Goal: Task Accomplishment & Management: Manage account settings

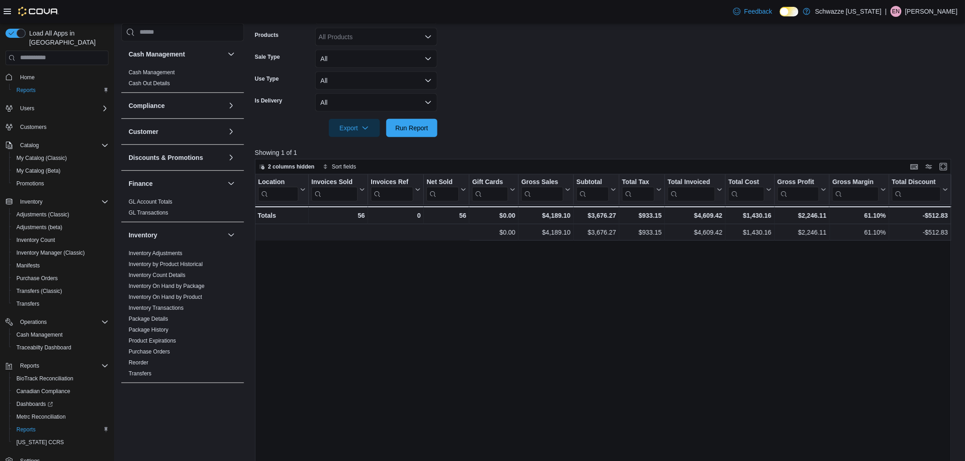
scroll to position [0, 267]
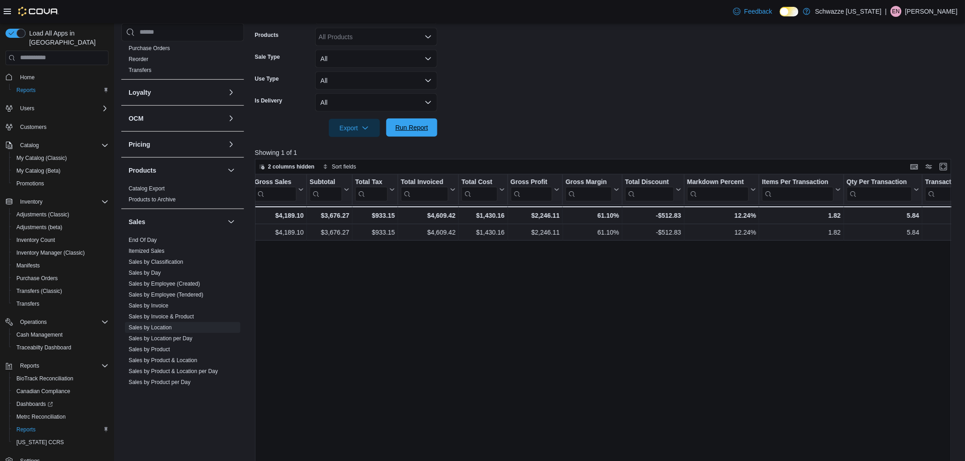
click at [414, 124] on span "Run Report" at bounding box center [411, 127] width 33 height 9
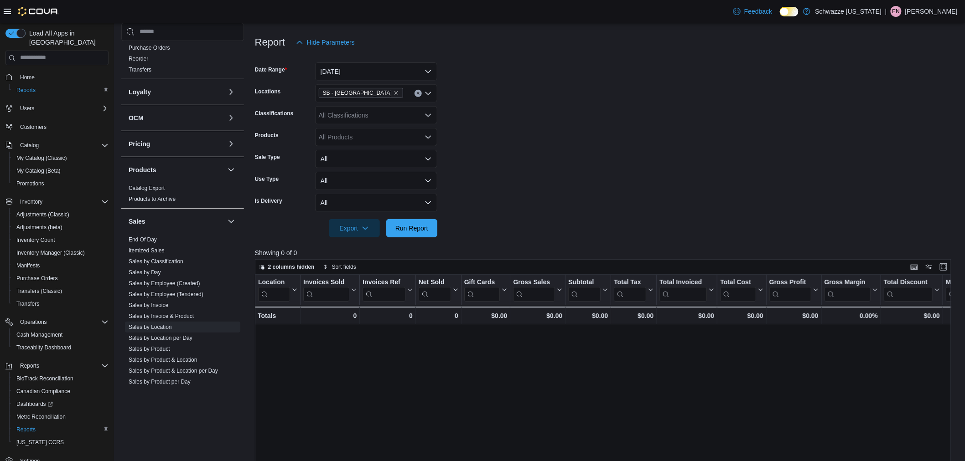
scroll to position [101, 0]
click at [362, 67] on button "[DATE]" at bounding box center [376, 72] width 122 height 18
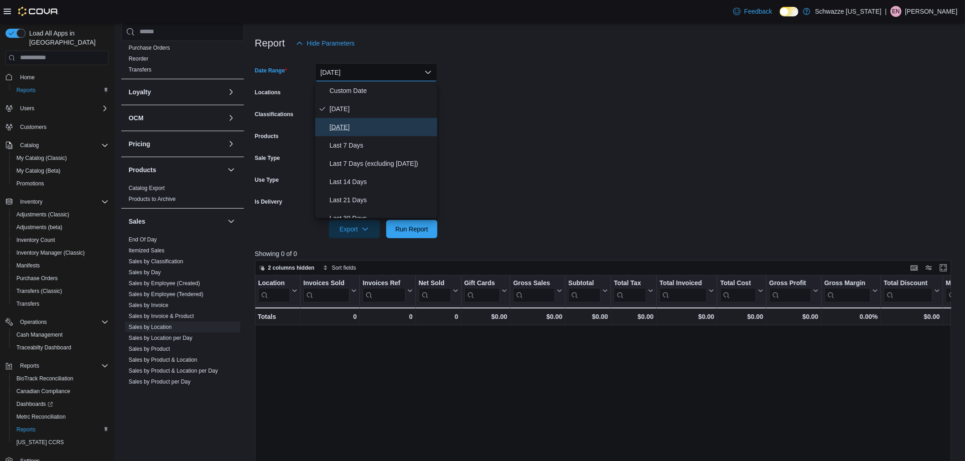
click at [357, 122] on span "[DATE]" at bounding box center [382, 127] width 104 height 11
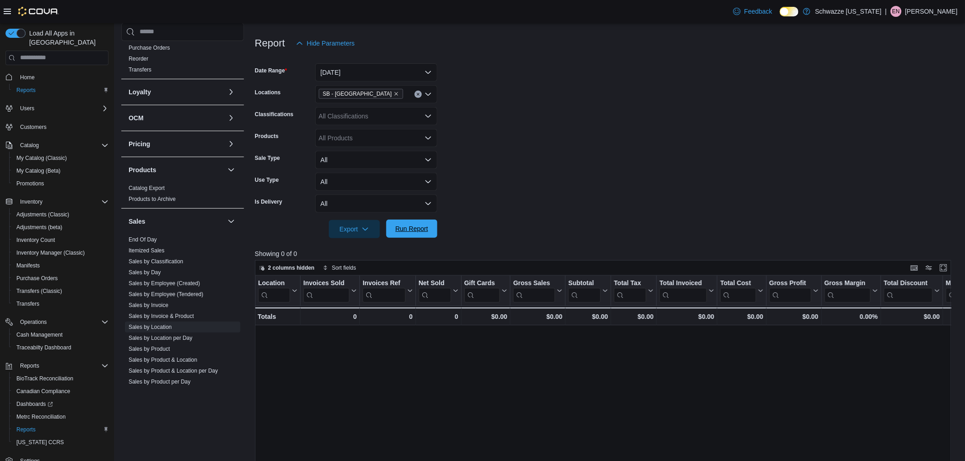
click at [416, 231] on span "Run Report" at bounding box center [411, 228] width 33 height 9
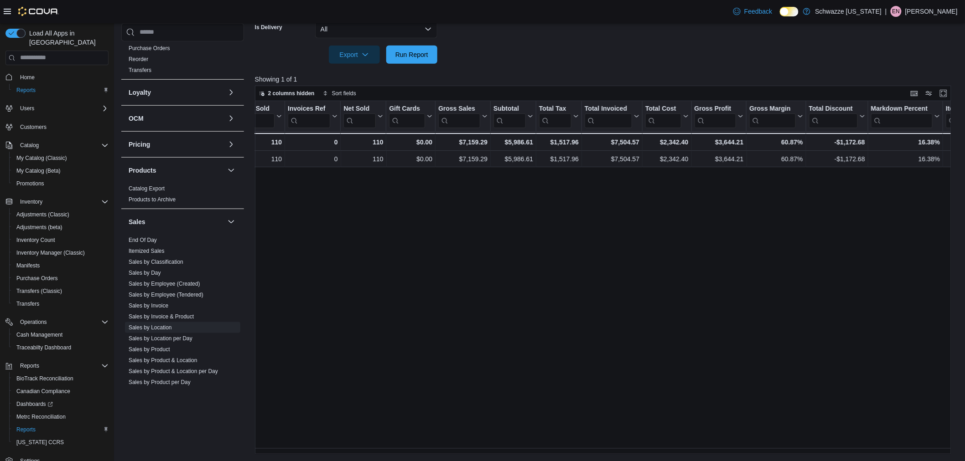
scroll to position [0, 151]
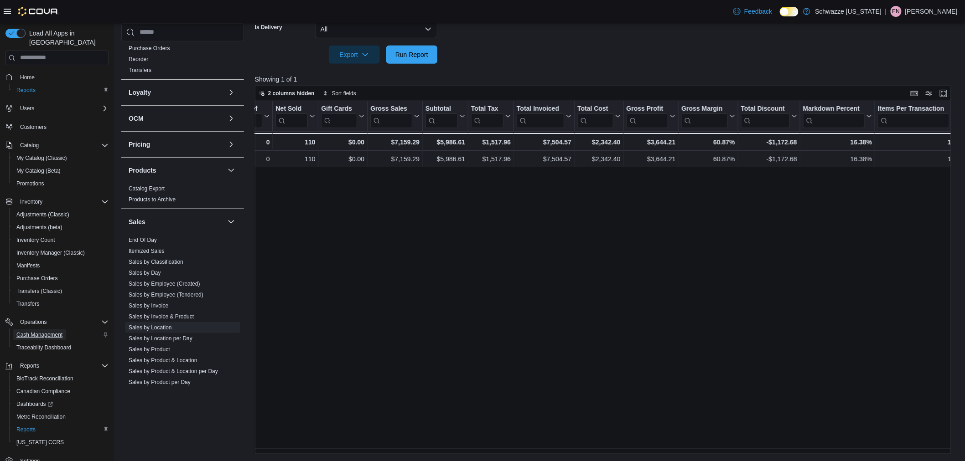
click at [42, 332] on span "Cash Management" at bounding box center [39, 335] width 46 height 7
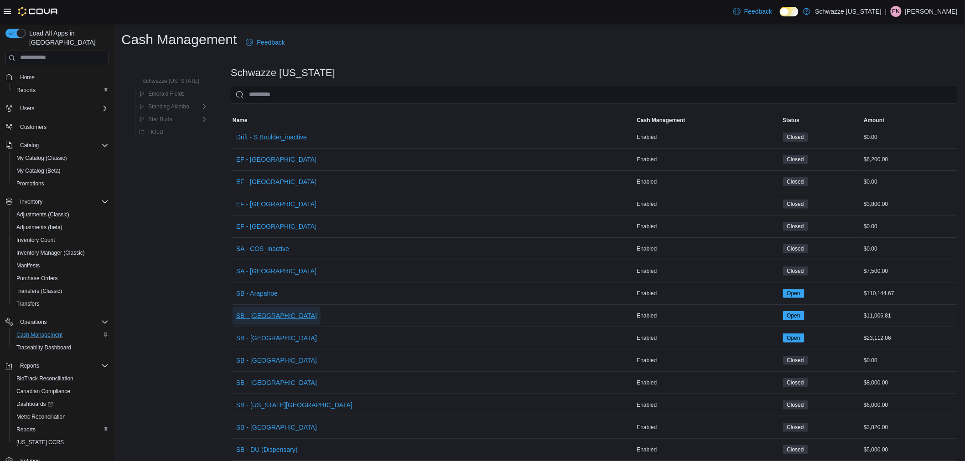
click at [250, 313] on span "SB - [GEOGRAPHIC_DATA]" at bounding box center [276, 315] width 81 height 9
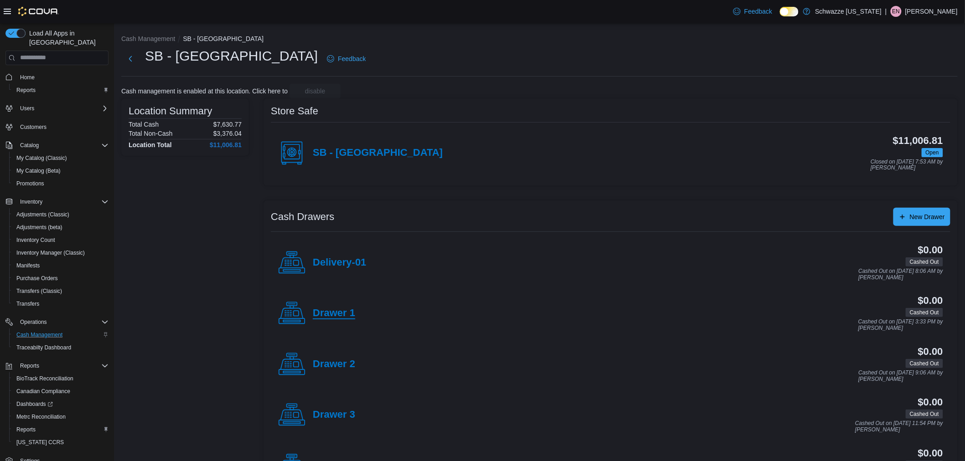
click at [337, 157] on h4 "SB - [GEOGRAPHIC_DATA]" at bounding box center [378, 153] width 130 height 12
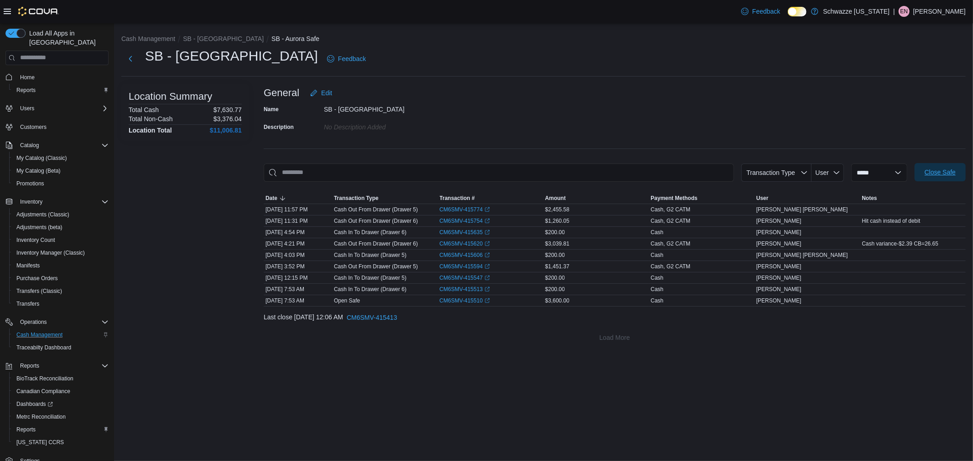
click at [932, 174] on span "Close Safe" at bounding box center [939, 172] width 31 height 9
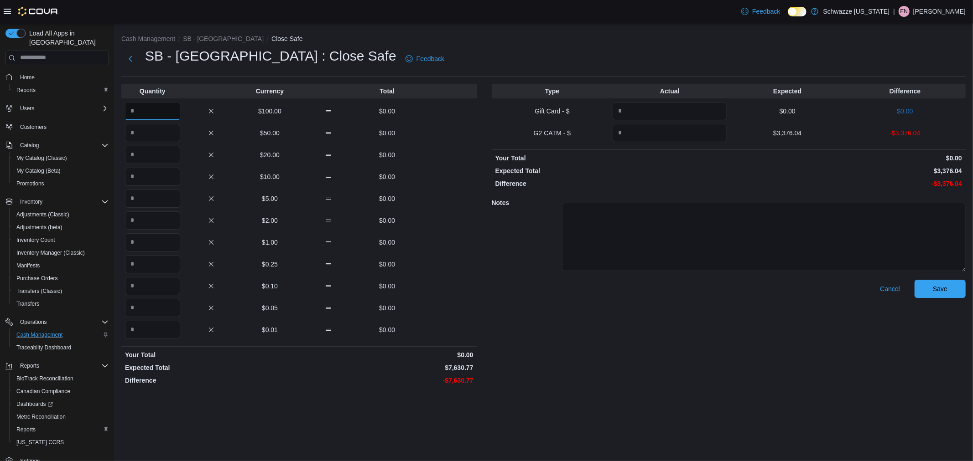
click at [151, 111] on input "Quantity" at bounding box center [152, 111] width 55 height 18
type input "**"
click at [156, 337] on input "Quantity" at bounding box center [152, 330] width 55 height 18
type input "****"
click at [653, 138] on input "Quantity" at bounding box center [669, 133] width 114 height 18
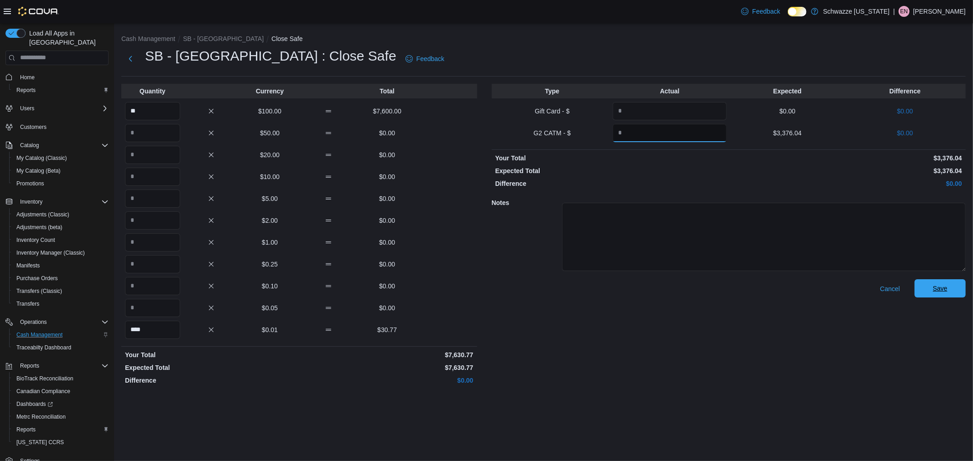
type input "*******"
click at [927, 286] on span "Save" at bounding box center [940, 289] width 40 height 18
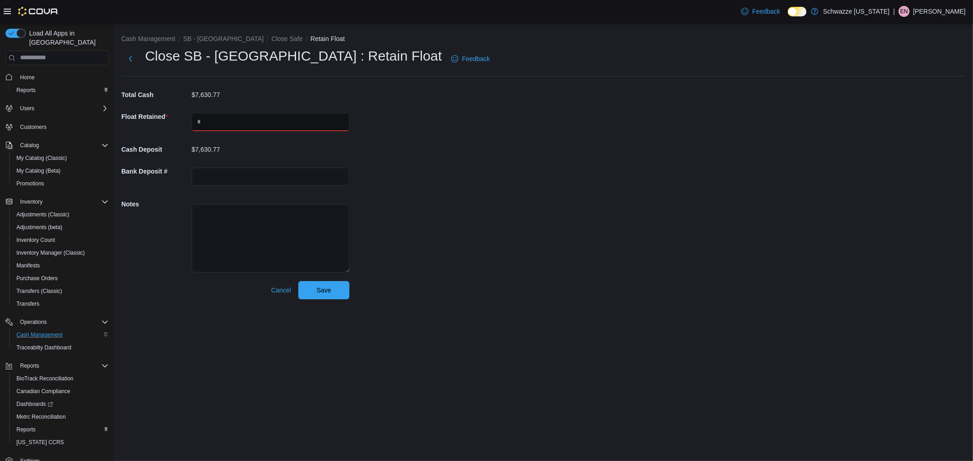
click at [265, 128] on input "text" at bounding box center [271, 122] width 158 height 18
type input "****"
click at [266, 176] on input "text" at bounding box center [271, 177] width 158 height 18
type input "**********"
click at [298, 281] on button "Save" at bounding box center [323, 290] width 51 height 18
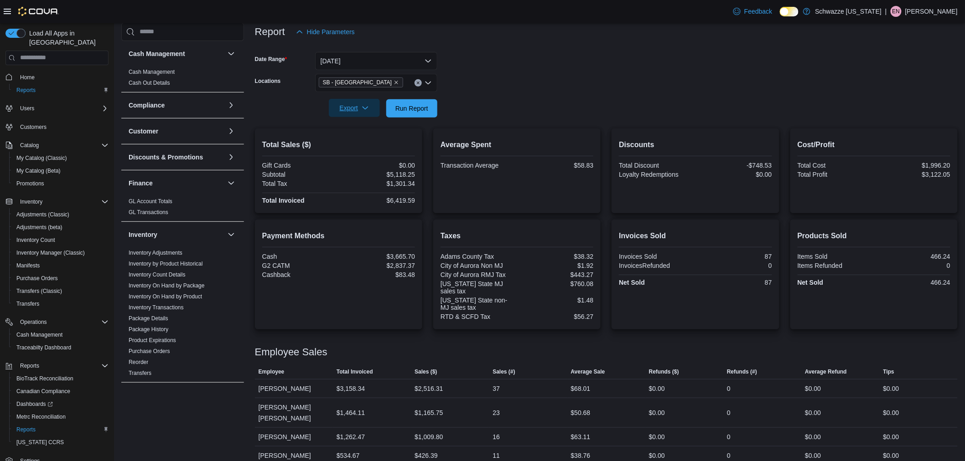
scroll to position [253, 0]
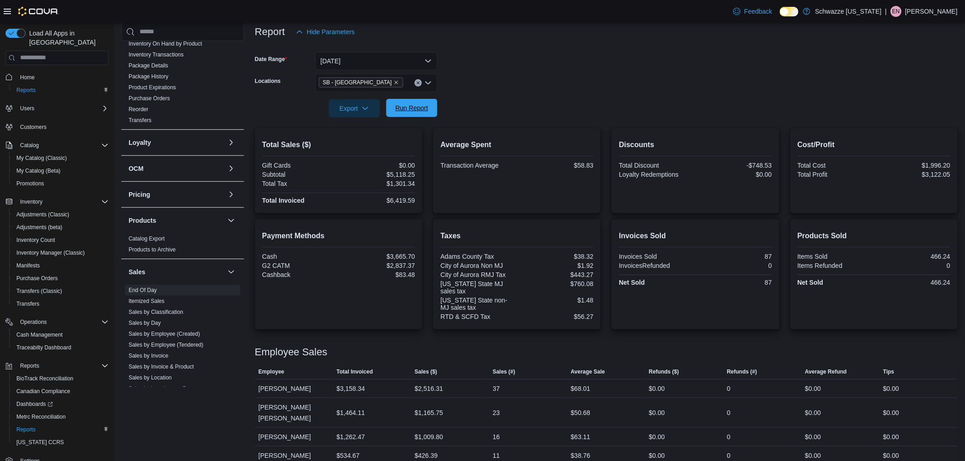
click at [418, 110] on span "Run Report" at bounding box center [411, 108] width 33 height 9
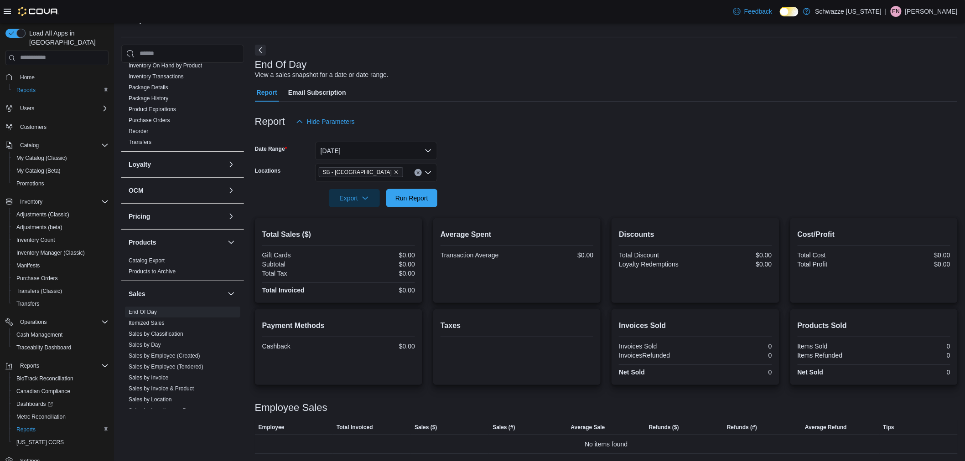
scroll to position [22, 0]
click at [374, 150] on button "[DATE]" at bounding box center [376, 152] width 122 height 18
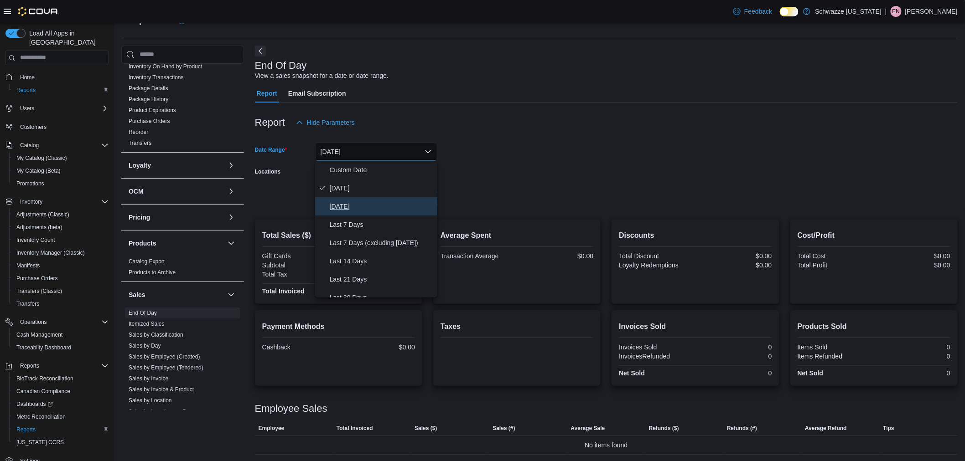
click at [365, 207] on span "[DATE]" at bounding box center [382, 206] width 104 height 11
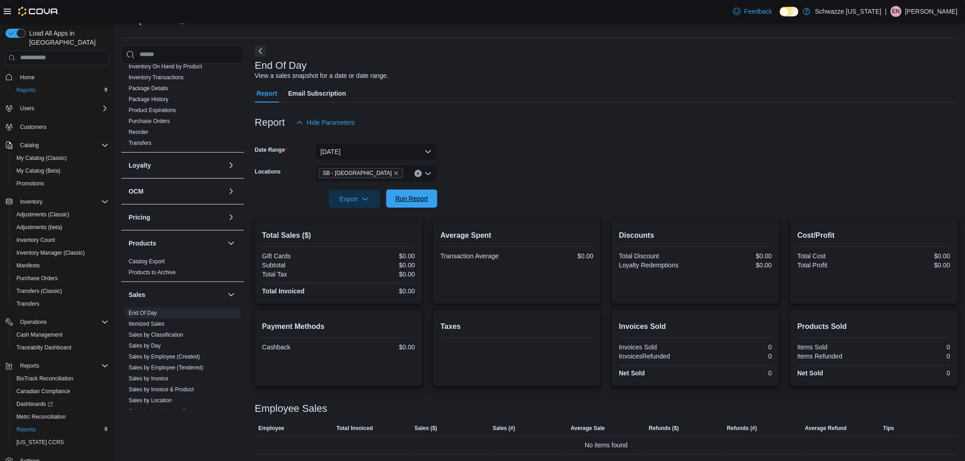
click at [398, 200] on span "Run Report" at bounding box center [411, 198] width 33 height 9
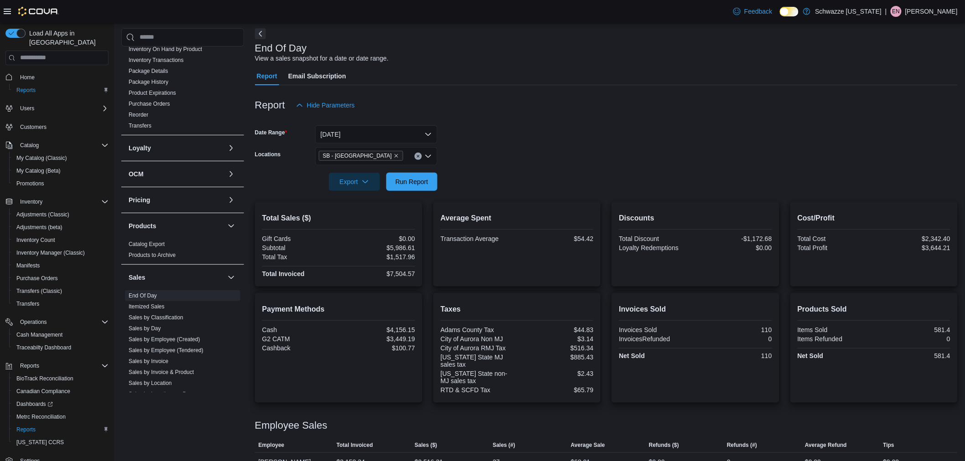
scroll to position [113, 0]
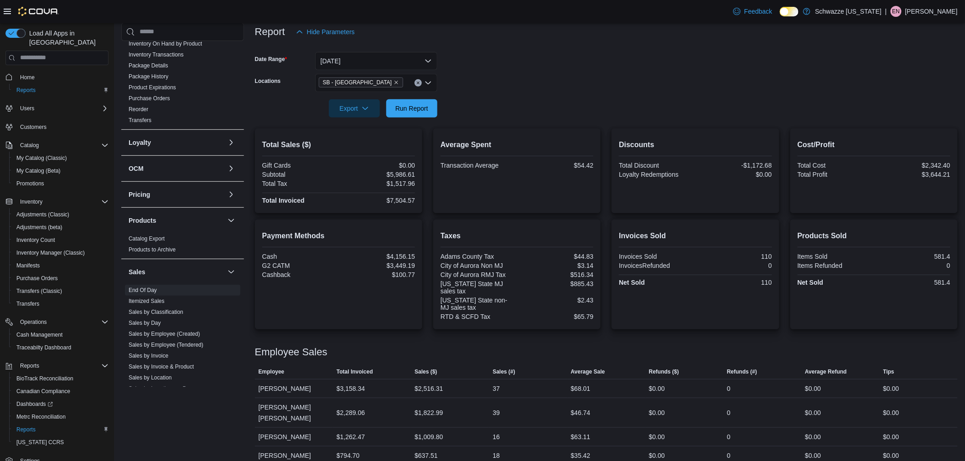
click at [280, 121] on div at bounding box center [606, 123] width 703 height 11
click at [343, 331] on div "Total Sales ($) Gift Cards $0.00 Subtotal $5,986.61 Total Tax $1,517.96 Total I…" at bounding box center [606, 297] width 703 height 337
